Goal: Task Accomplishment & Management: Complete application form

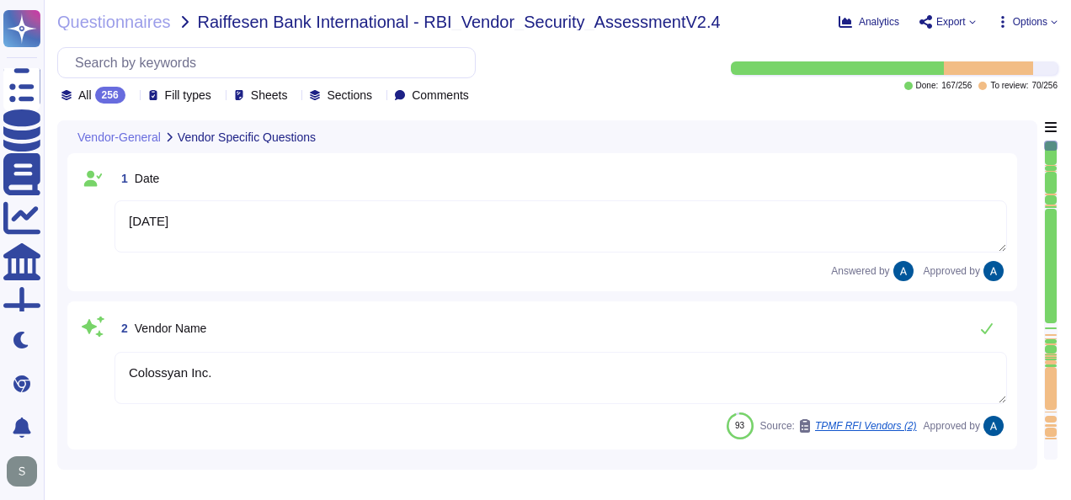
type textarea "[DATE]"
type textarea "Colossyan Inc."
type textarea "Colossyan"
type textarea "Colossyan is a web-based video generation tool with AI human presenters. For th…"
type textarea "[PERSON_NAME]"
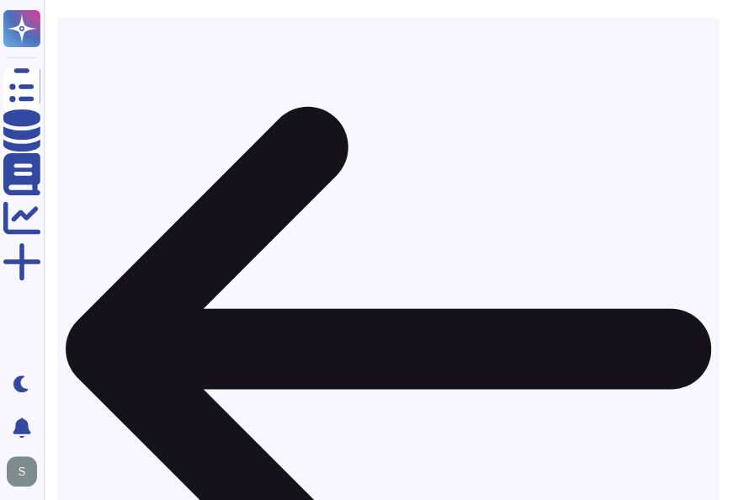
scroll to position [12, 0]
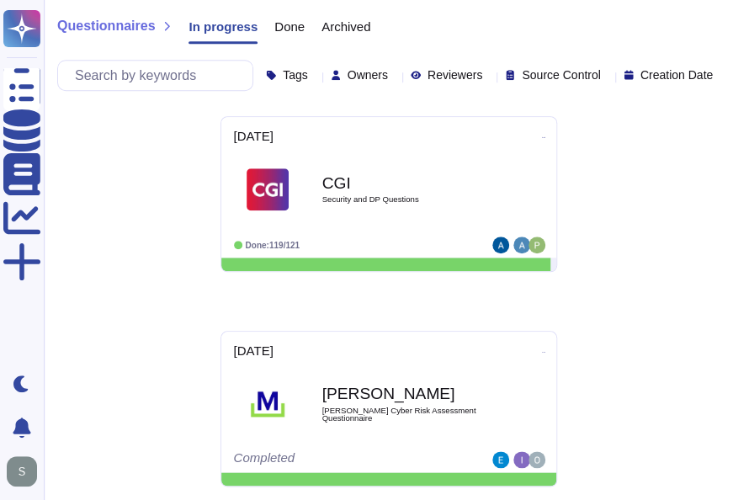
scroll to position [432, 0]
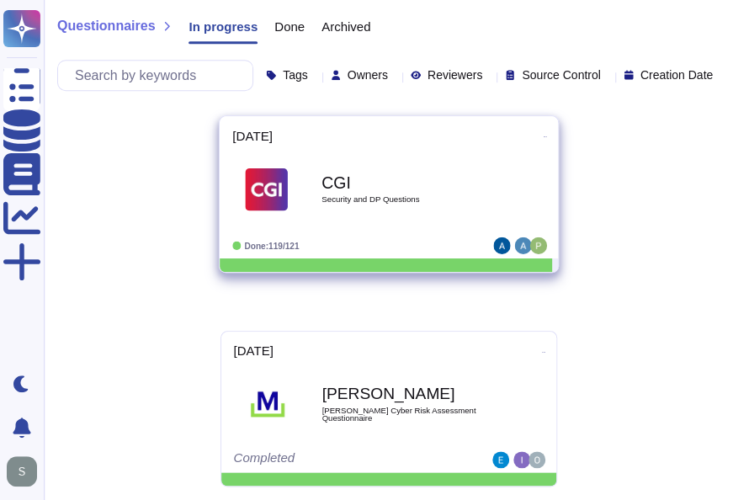
click at [374, 192] on div "CGI Security and DP Questions" at bounding box center [407, 190] width 170 height 68
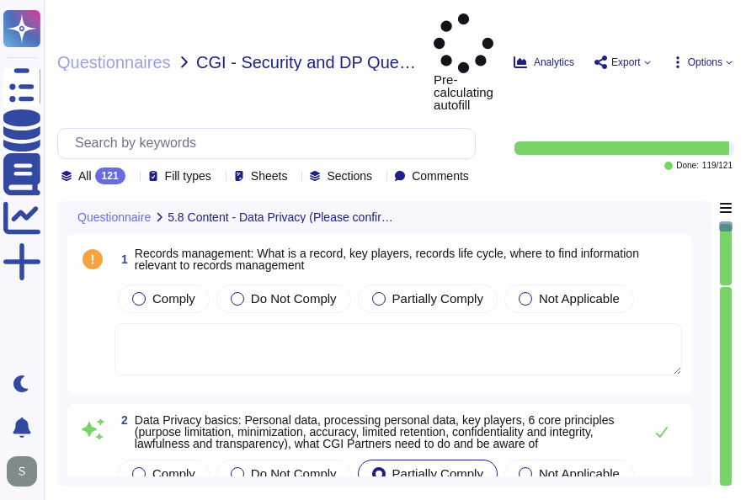
type textarea "Data Management Policy, is a set of guidelines and procedures that an organizat…"
type textarea "Read more abut how we use personal data in regards to third parties in our priv…"
type textarea "A thorough forensic report will be created about the events and decisions leadi…"
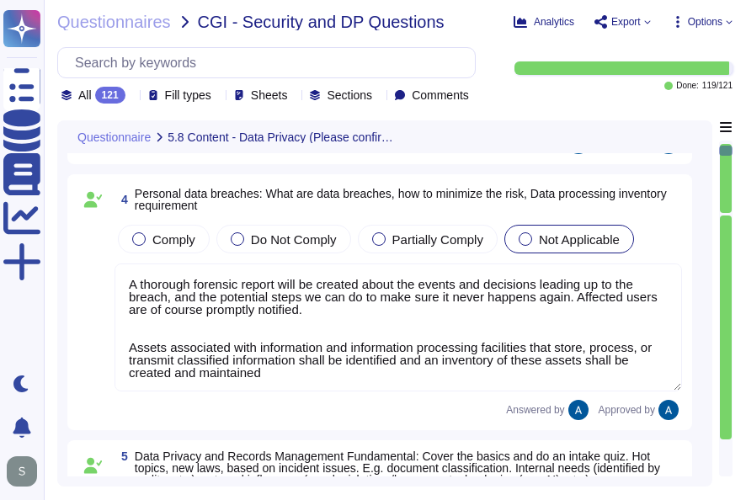
scroll to position [1, 0]
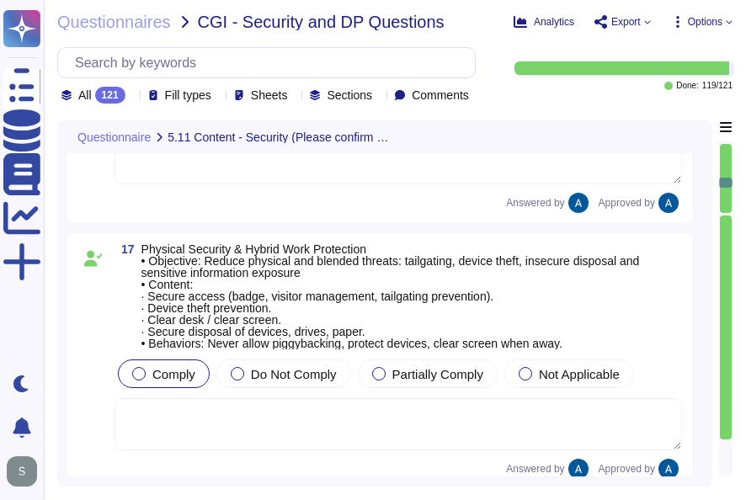
type textarea "Yes, the products, solutions, or services offered require the collection, stora…"
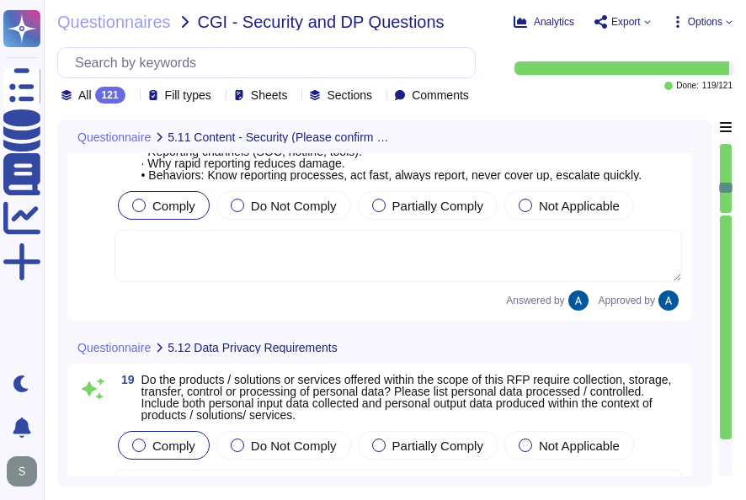
type textarea "We prioritize supplier diversification to reduce reliance on a single source an…"
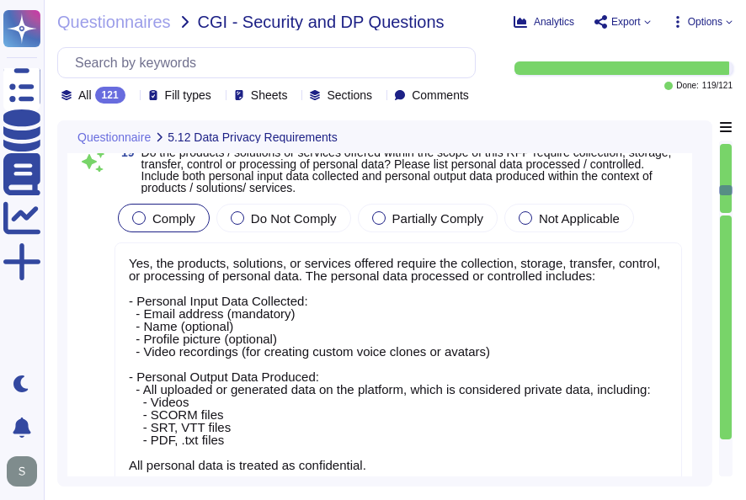
type textarea "Documentation is available and downloadable from Colossyan Trust Center: [URL][…"
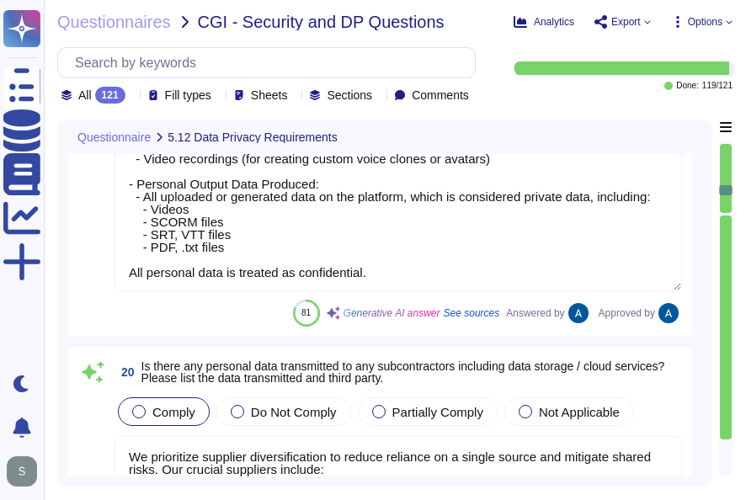
scroll to position [4399, 0]
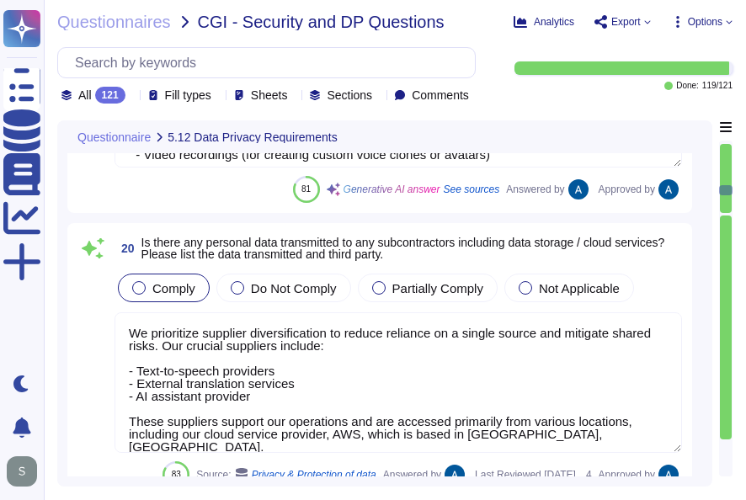
type textarea "We conduct appropriate background checks on all new employees based on the sens…"
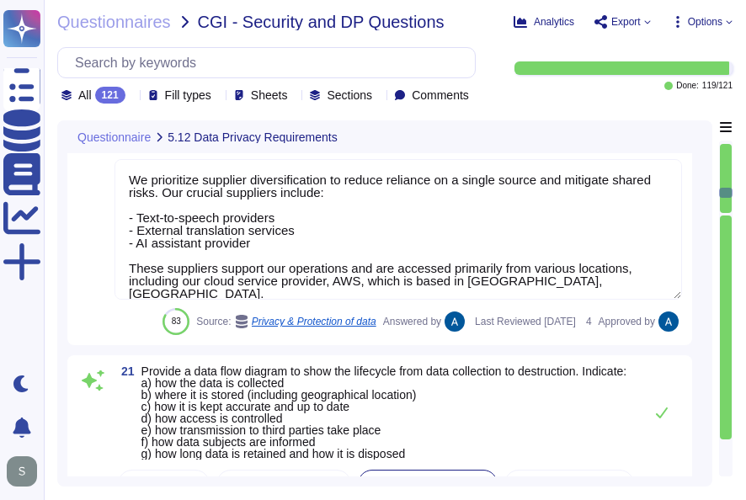
scroll to position [1, 0]
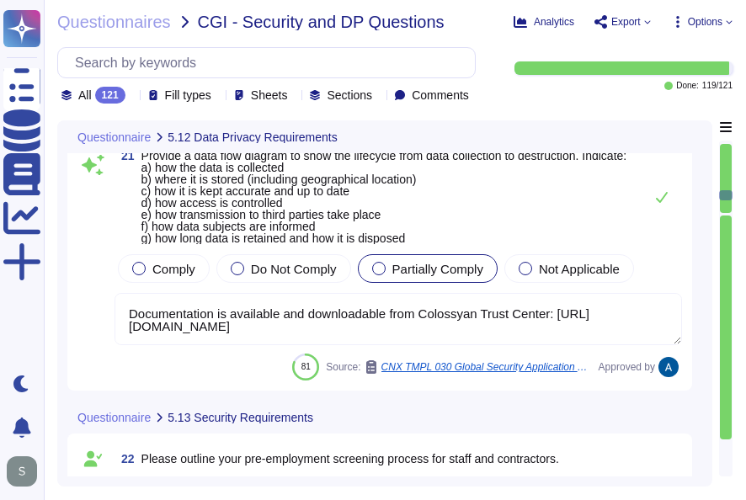
type textarea "Our security induction process includes the following key components: 1. Mandat…"
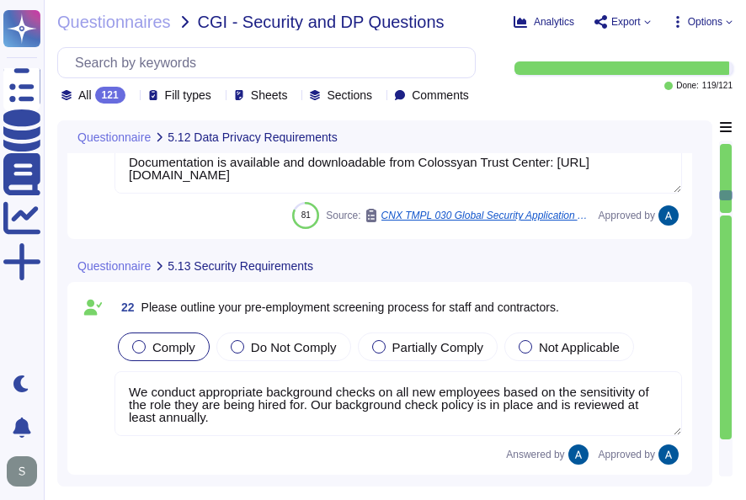
scroll to position [4920, 0]
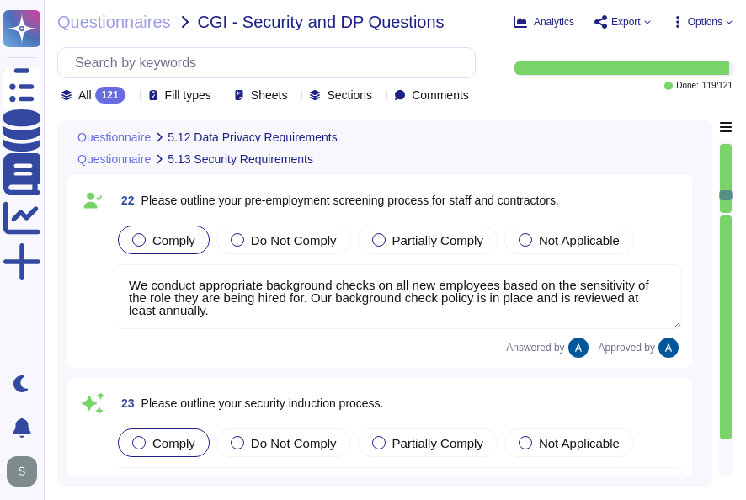
type textarea "The services provided by Colossyan entail SaaS (Software as a Service). Colossy…"
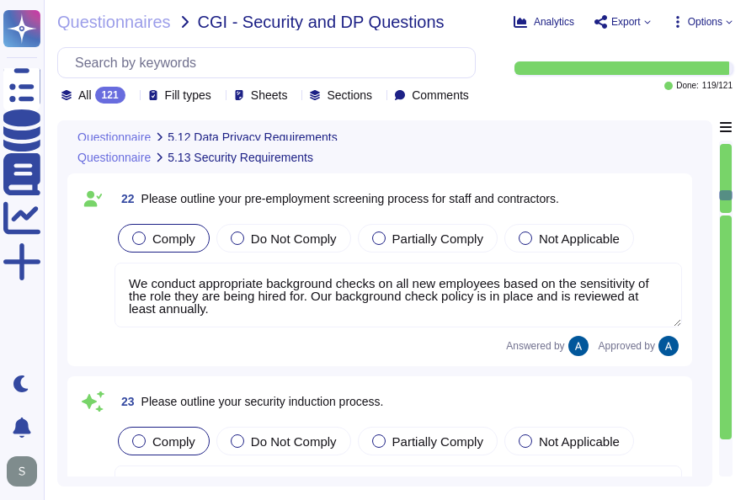
scroll to position [1, 0]
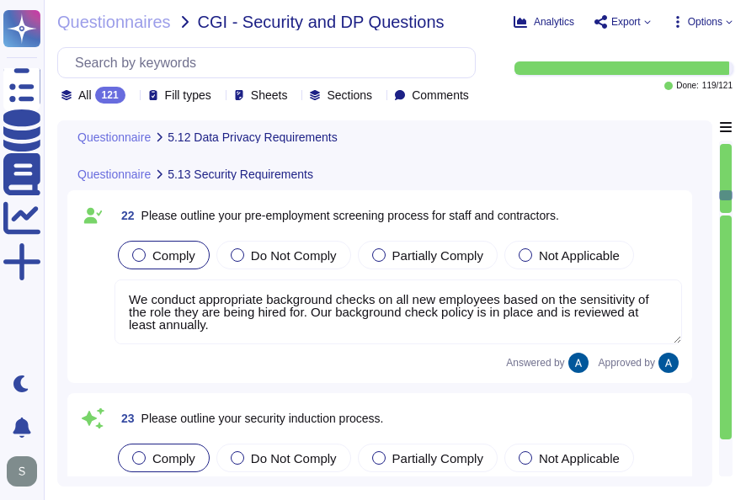
type textarea "We prioritize supplier diversification to reduce reliance on a single source an…"
type textarea "Documentation is available and downloadable from Colossyan Trust Center: [URL][…"
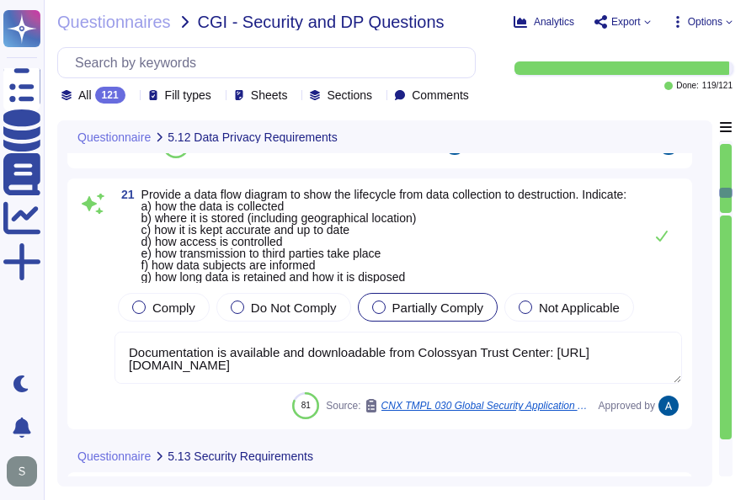
type textarea "Yes, the products, solutions, or services offered require the collection, stora…"
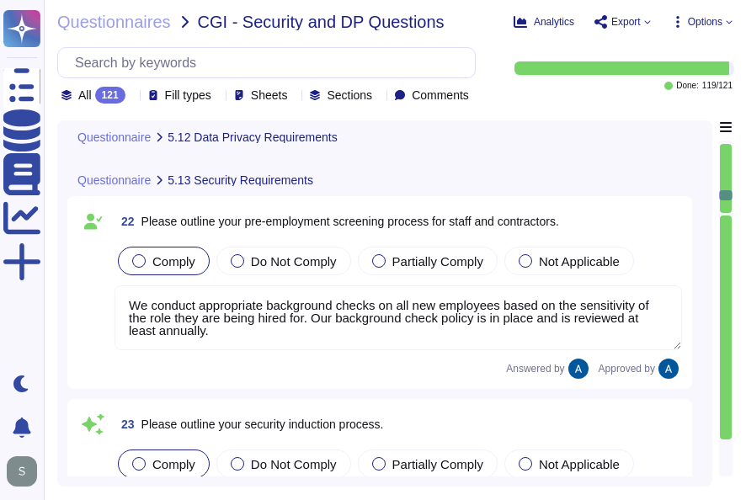
scroll to position [5126, 0]
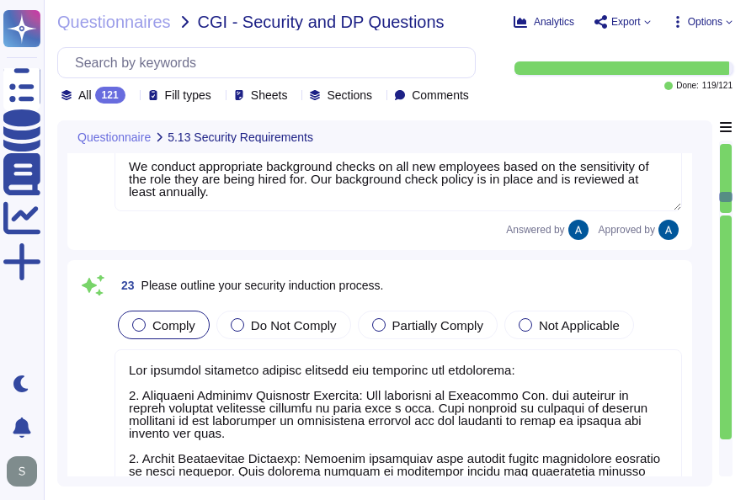
type textarea "The services provided by Colossyan entail SaaS (Software as a Service). Colossy…"
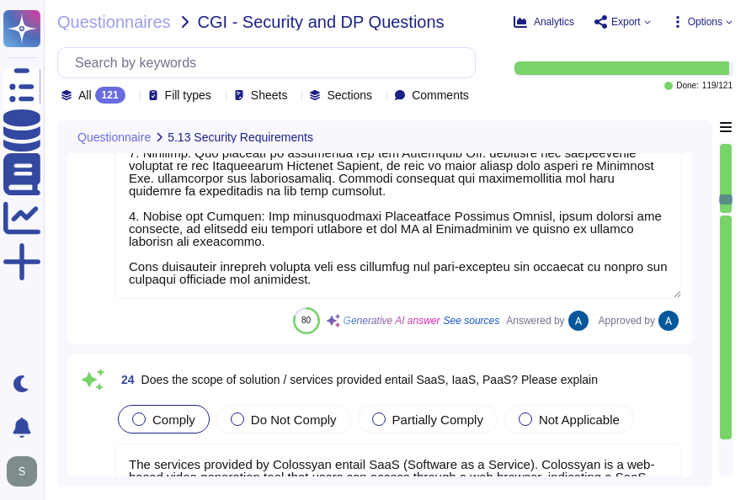
scroll to position [1, 0]
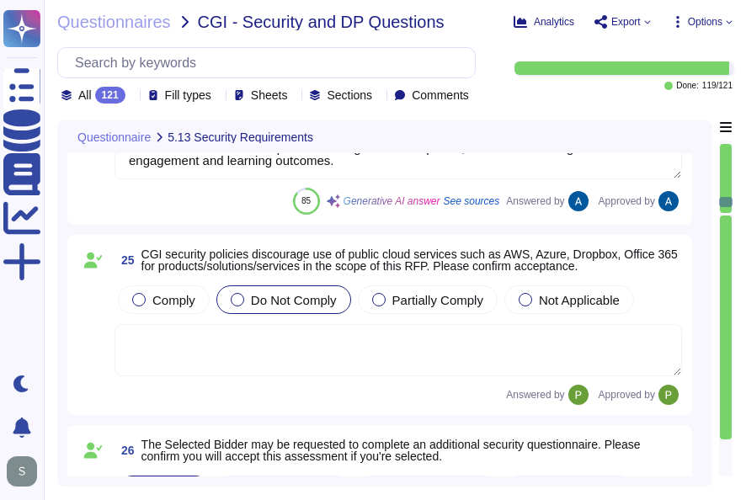
type textarea "[PERSON_NAME] has not appointed a data protection officer. This is because, bas…"
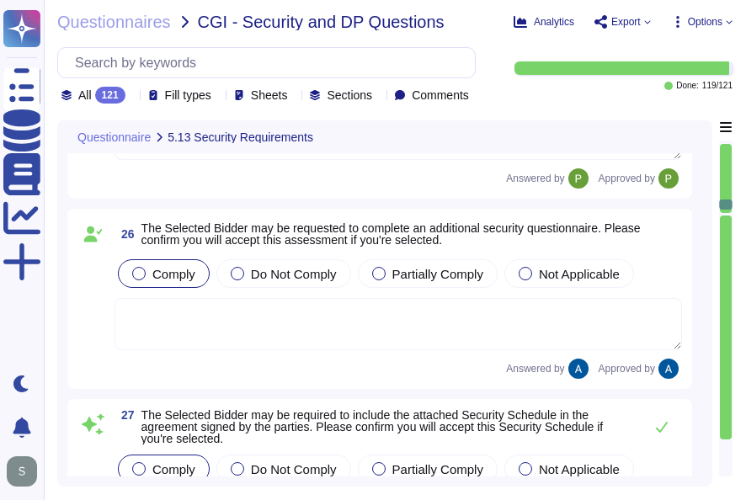
type textarea "Colossyan's internal privacy organization is structured with a Compliance repre…"
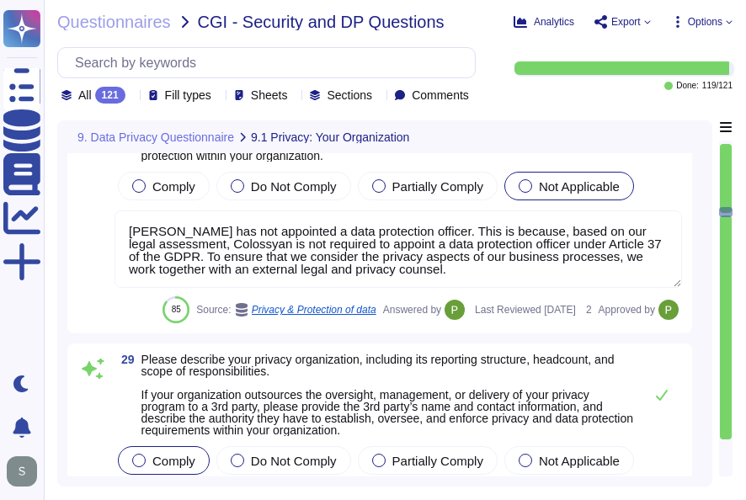
type textarea "[US_STATE] Filing Number: 5944819"
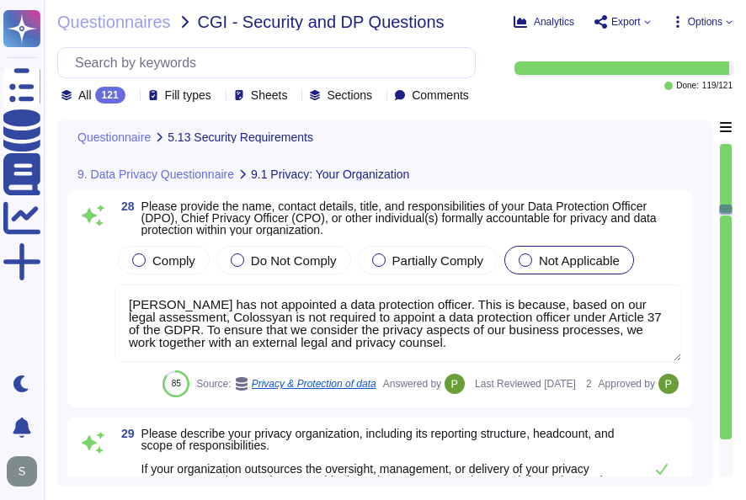
click at [145, 320] on textarea "[PERSON_NAME] has not appointed a data protection officer. This is because, bas…" at bounding box center [399, 323] width 568 height 77
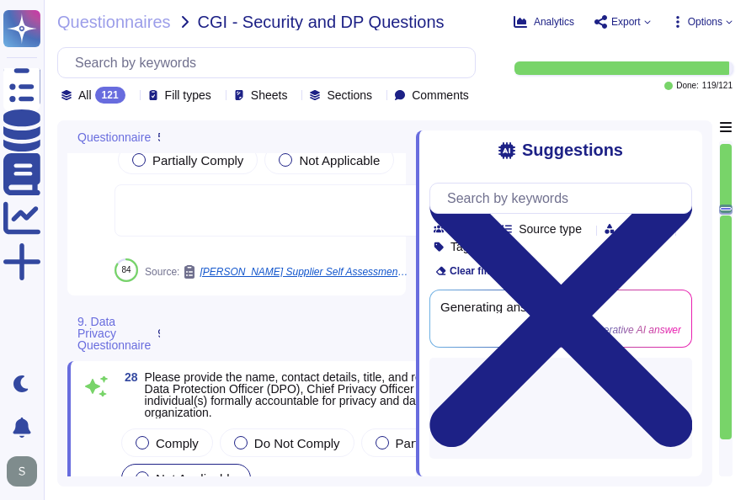
scroll to position [0, 0]
click at [137, 318] on div "9. Data Privacy Questionnaire 9.1 Privacy: Your Organization" at bounding box center [123, 334] width 113 height 56
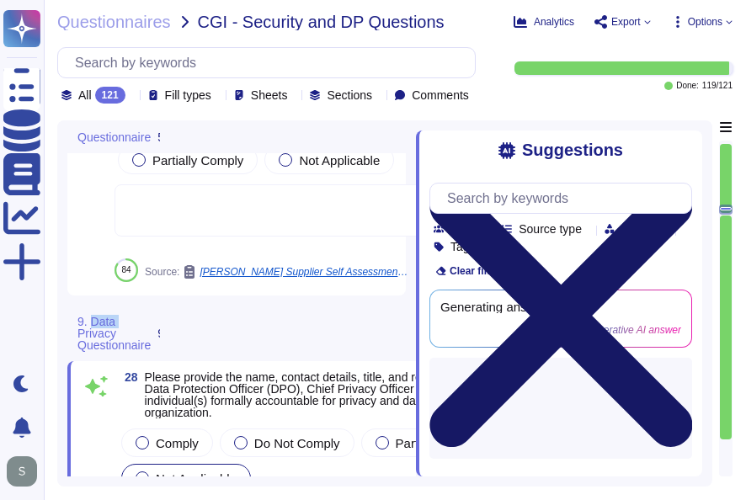
click at [684, 160] on icon at bounding box center [560, 316] width 263 height 350
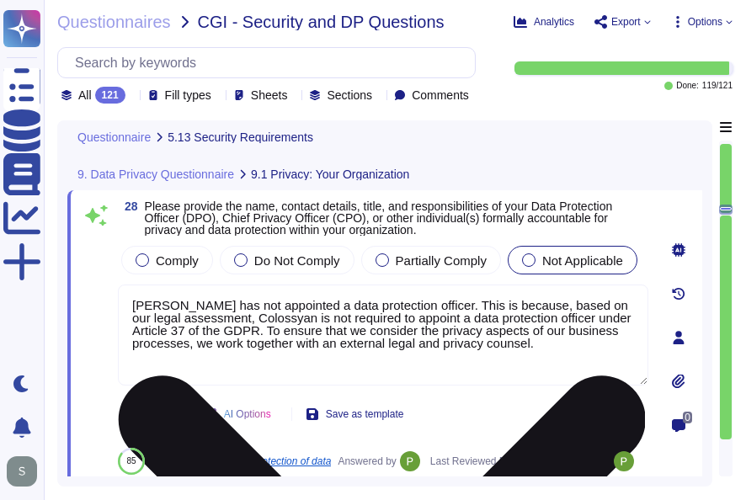
click at [224, 327] on textarea "[PERSON_NAME] has not appointed a data protection officer. This is because, bas…" at bounding box center [383, 335] width 530 height 101
click at [344, 361] on textarea "[PERSON_NAME] has not appointed a data protection officer. This is because, bas…" at bounding box center [383, 335] width 530 height 101
